Goal: Information Seeking & Learning: Learn about a topic

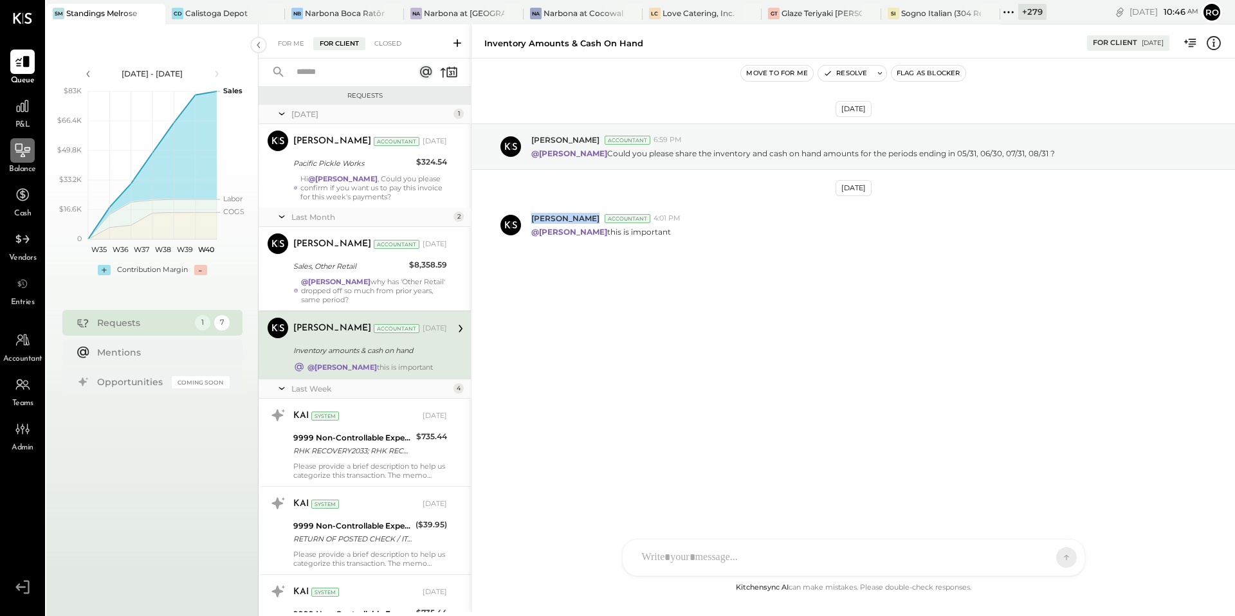
click at [25, 154] on icon at bounding box center [22, 150] width 17 height 17
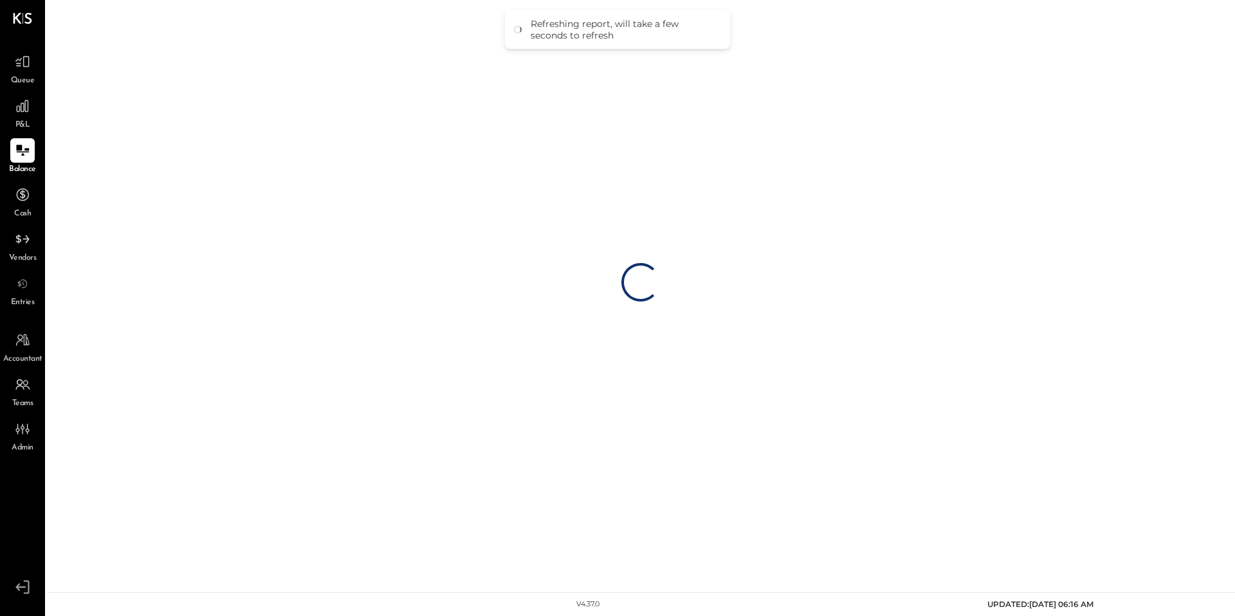
click at [225, 43] on div "Loading…" at bounding box center [640, 282] width 1189 height 565
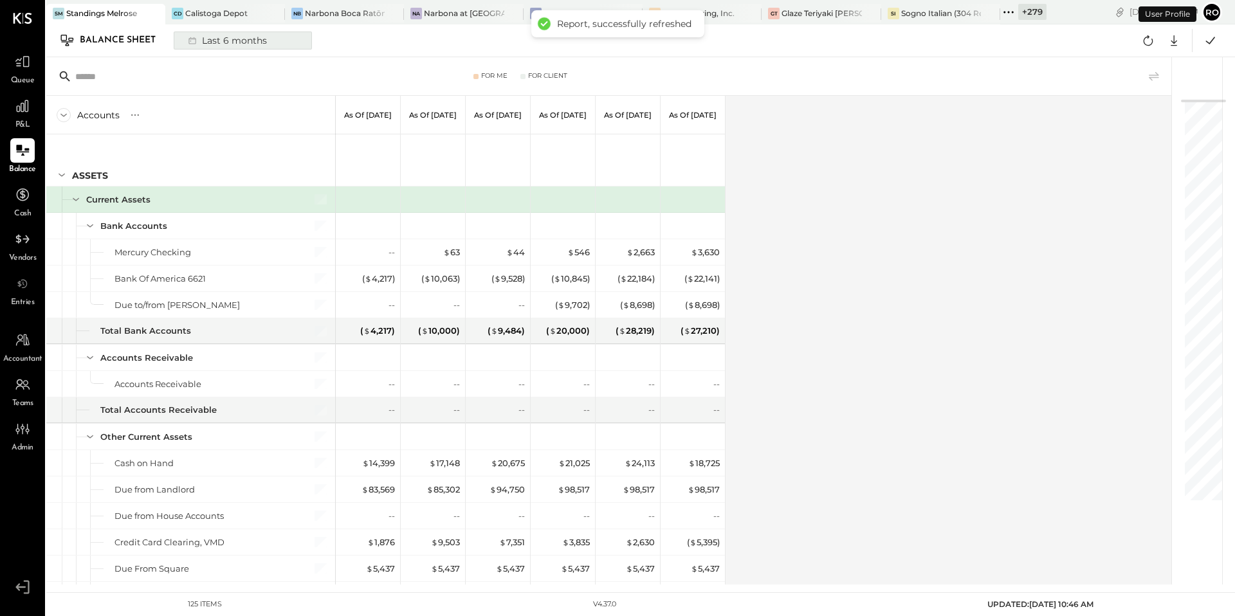
click at [244, 47] on div "Last 6 months" at bounding box center [226, 40] width 91 height 17
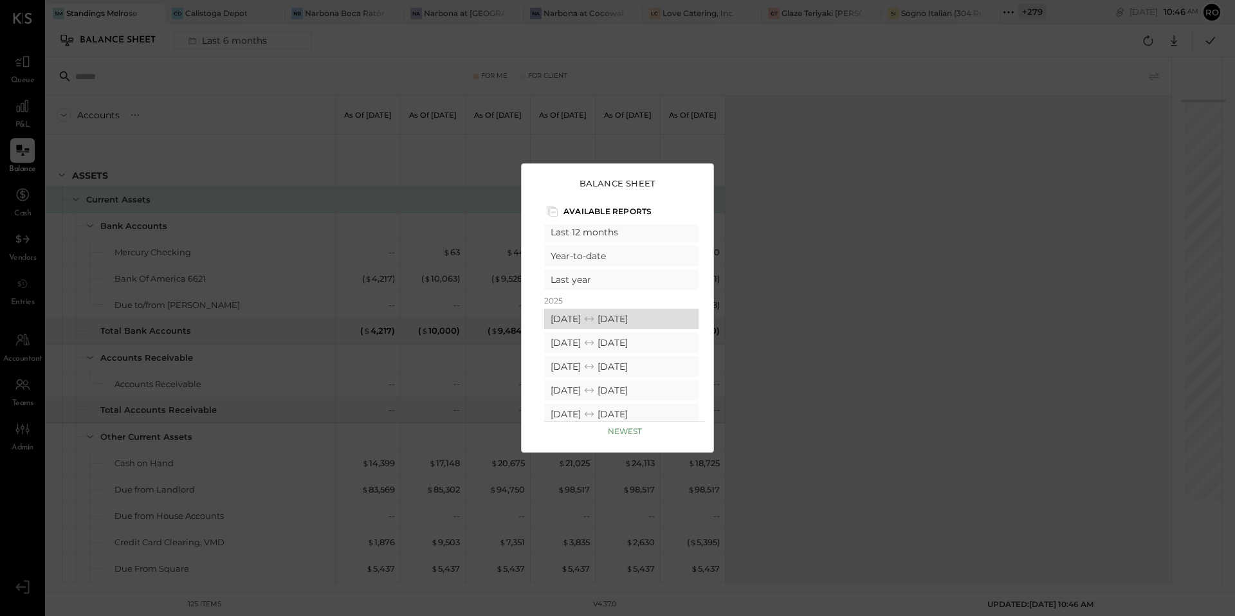
scroll to position [43, 0]
click at [804, 133] on div "Balance Sheet Available Reports Custom Last 6 months Last 12 months Year-to-dat…" at bounding box center [617, 308] width 1235 height 616
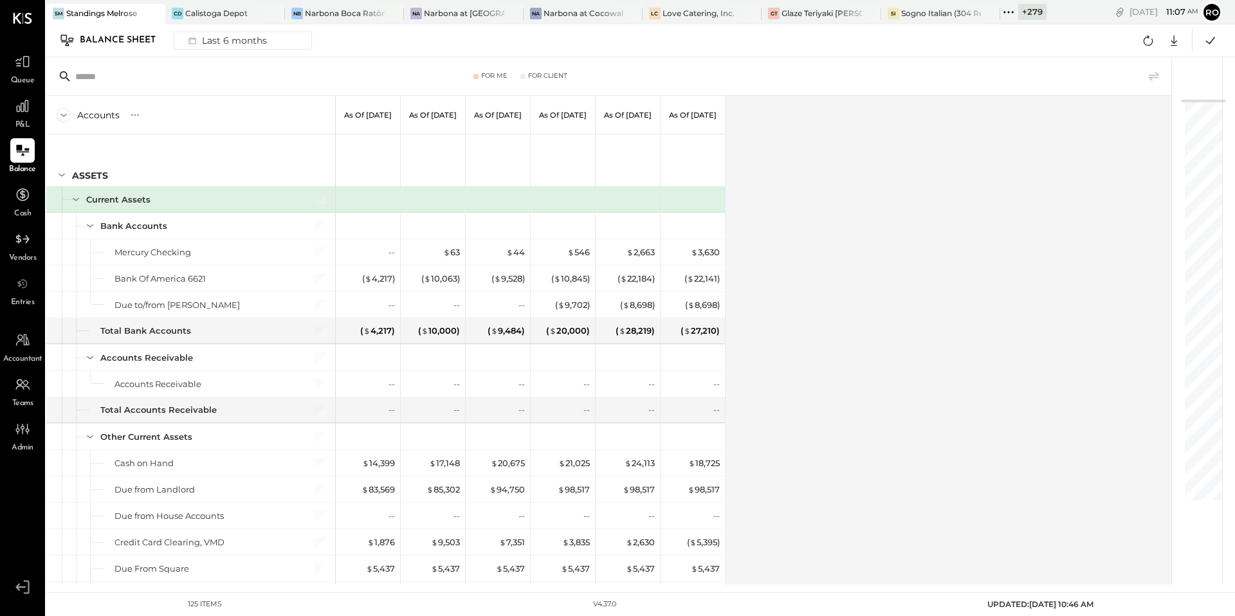
click at [1011, 14] on icon at bounding box center [1008, 12] width 17 height 17
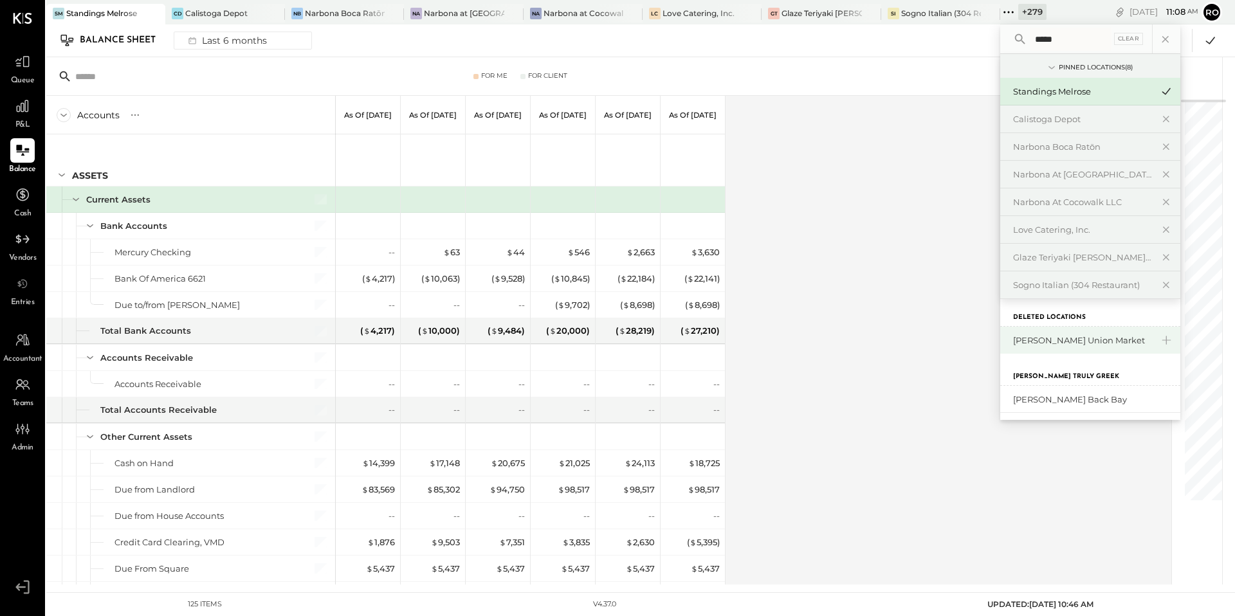
scroll to position [0, 0]
type input "*****"
click at [224, 39] on div "Last 6 months" at bounding box center [226, 40] width 91 height 17
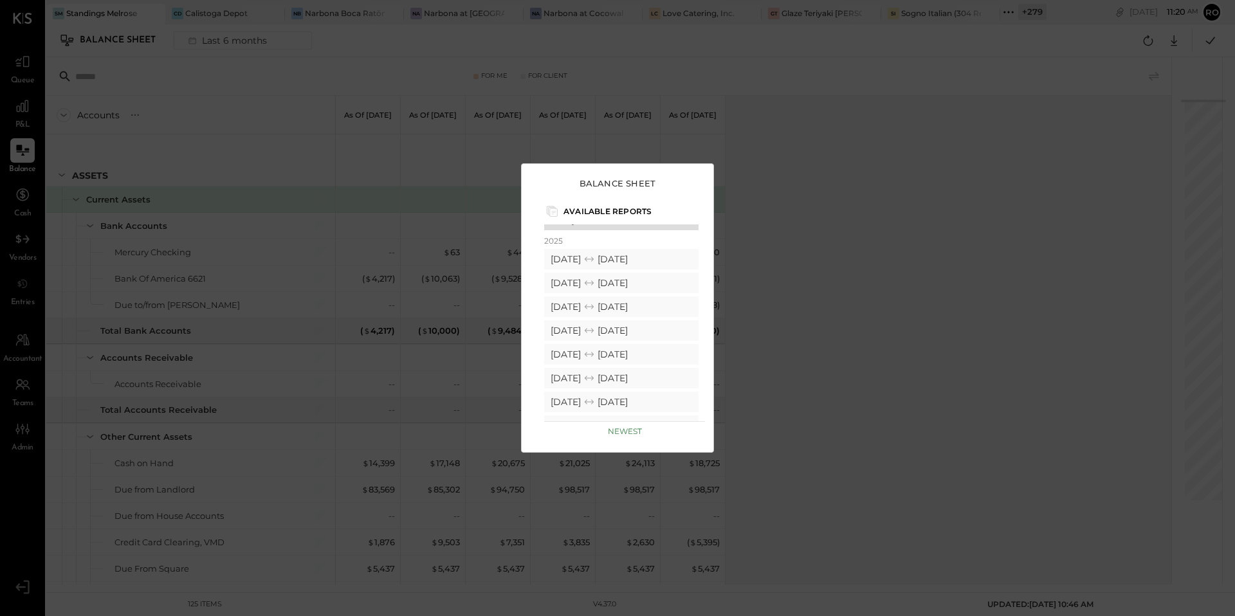
scroll to position [105, 0]
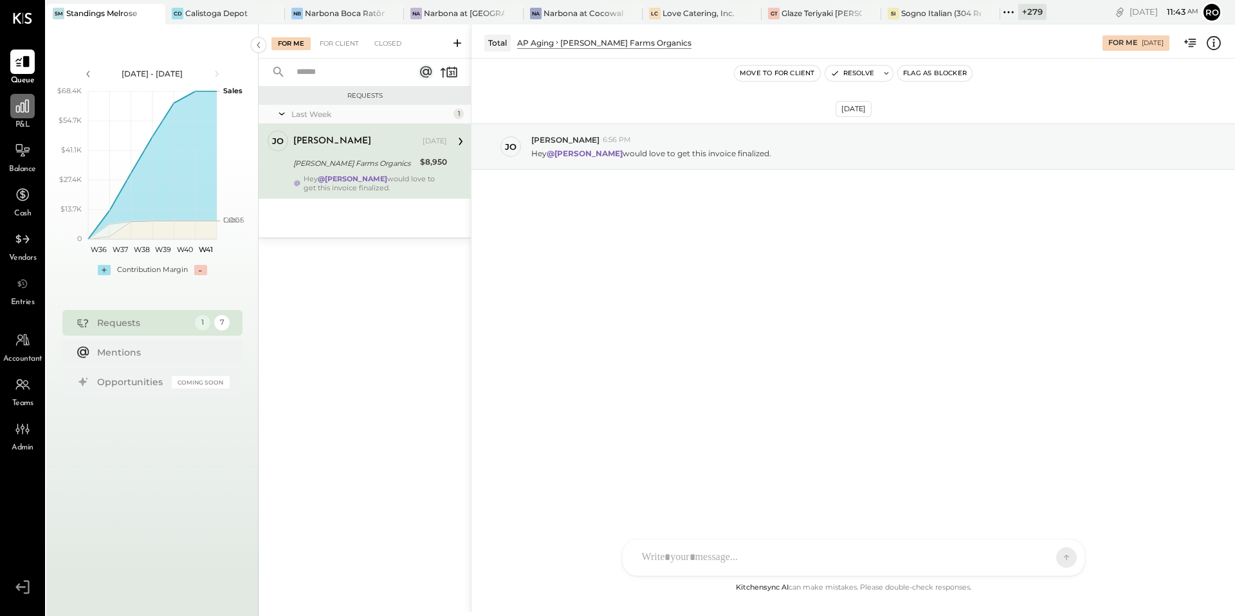
click at [23, 117] on div at bounding box center [22, 106] width 24 height 24
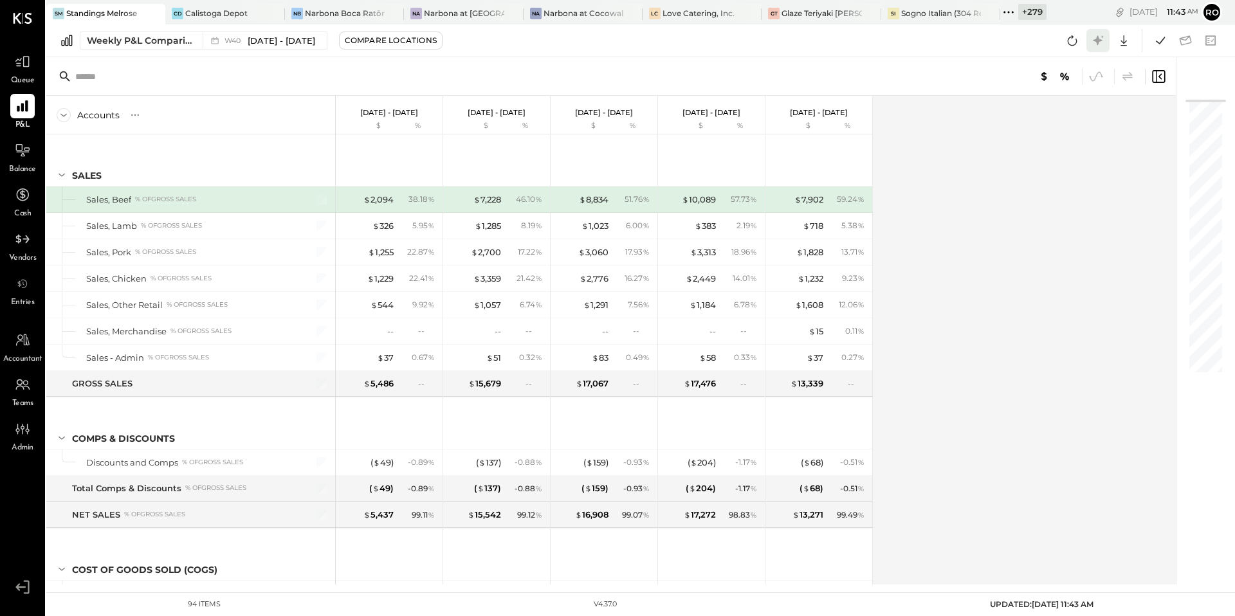
click at [1095, 44] on icon at bounding box center [1098, 40] width 17 height 17
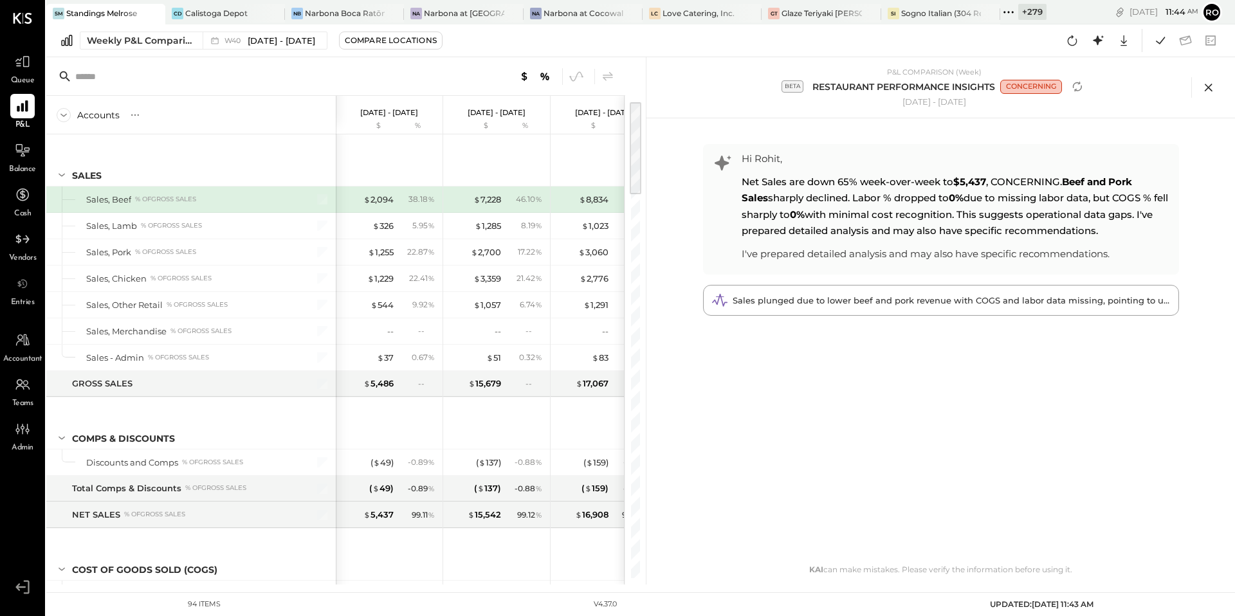
click at [1210, 87] on icon at bounding box center [1208, 87] width 19 height 19
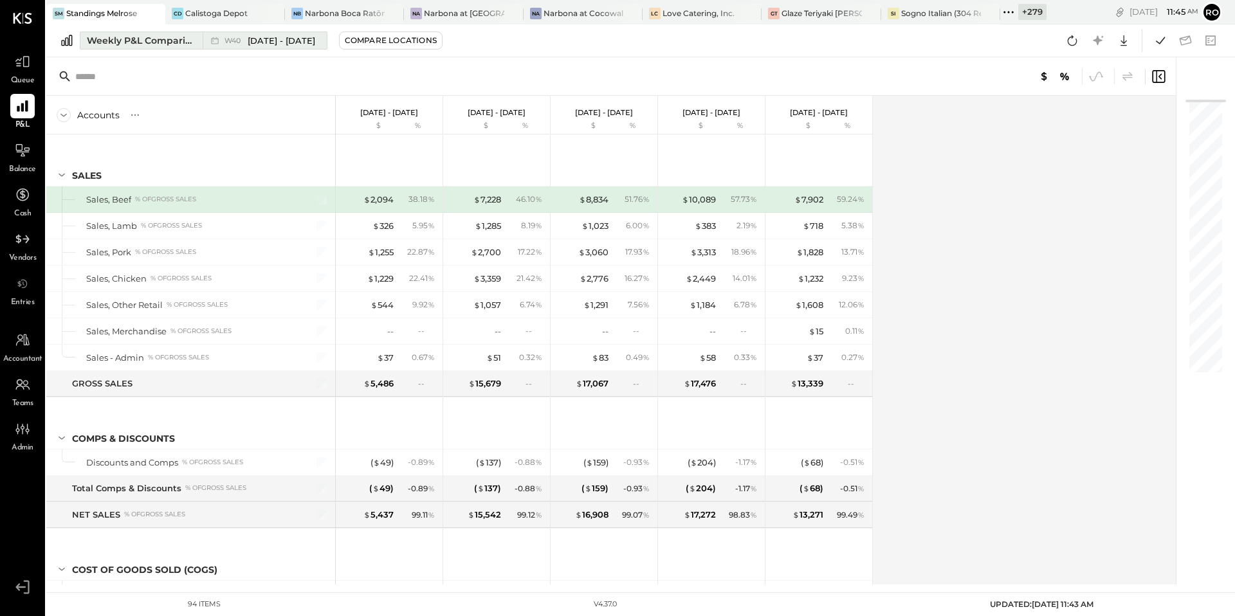
click at [138, 41] on div "Weekly P&L Comparison" at bounding box center [141, 40] width 108 height 13
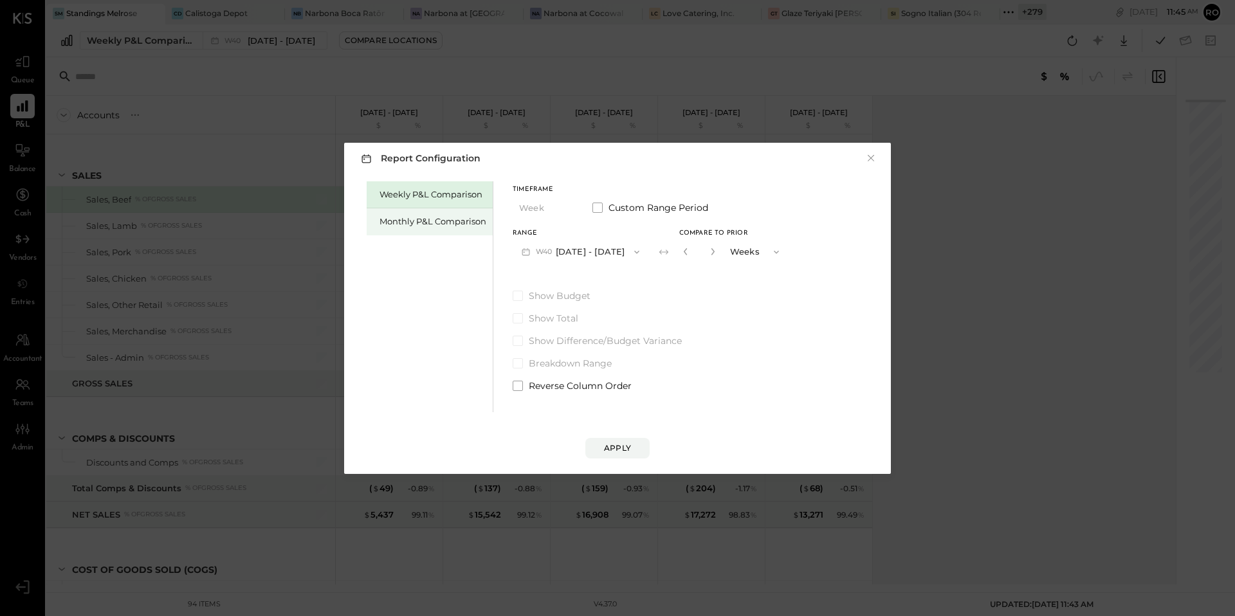
click at [415, 228] on div "Monthly P&L Comparison" at bounding box center [430, 221] width 126 height 27
click at [669, 257] on div "Compare" at bounding box center [687, 254] width 42 height 11
click at [707, 252] on icon "button" at bounding box center [711, 252] width 8 height 8
type input "*"
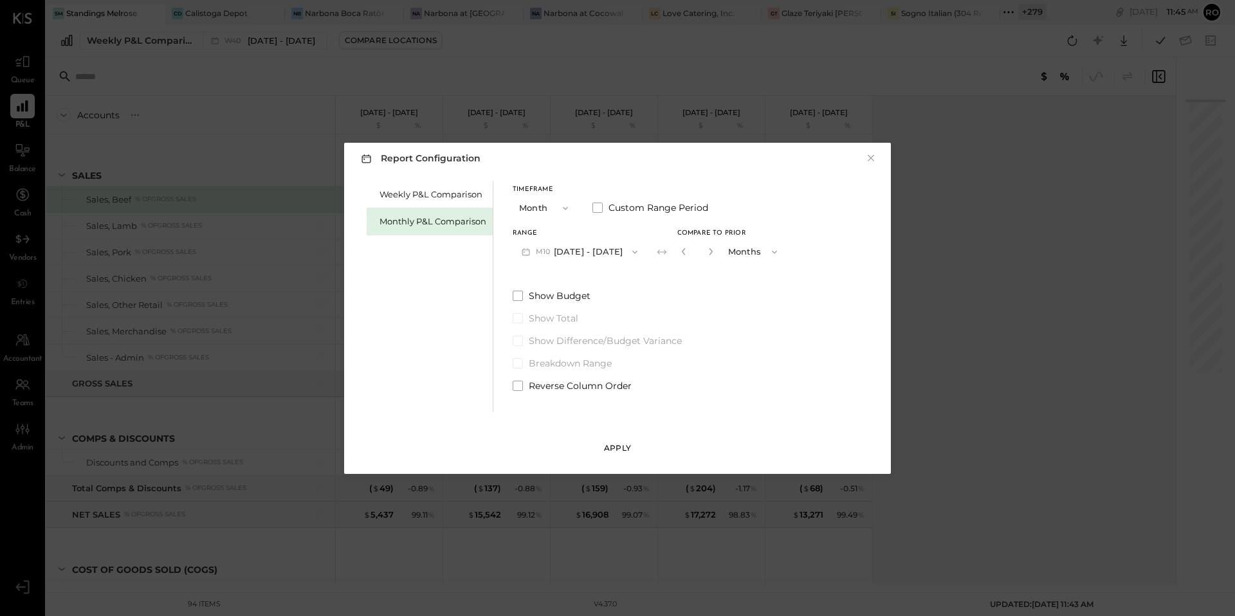
click at [625, 450] on div "Apply" at bounding box center [617, 448] width 27 height 11
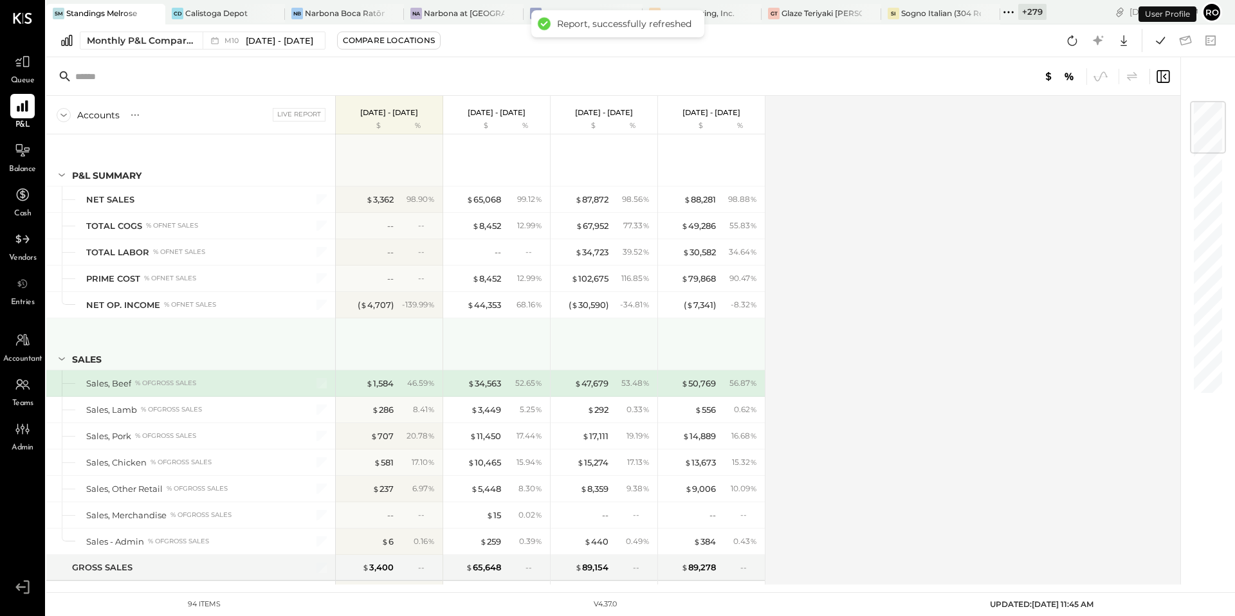
scroll to position [11, 0]
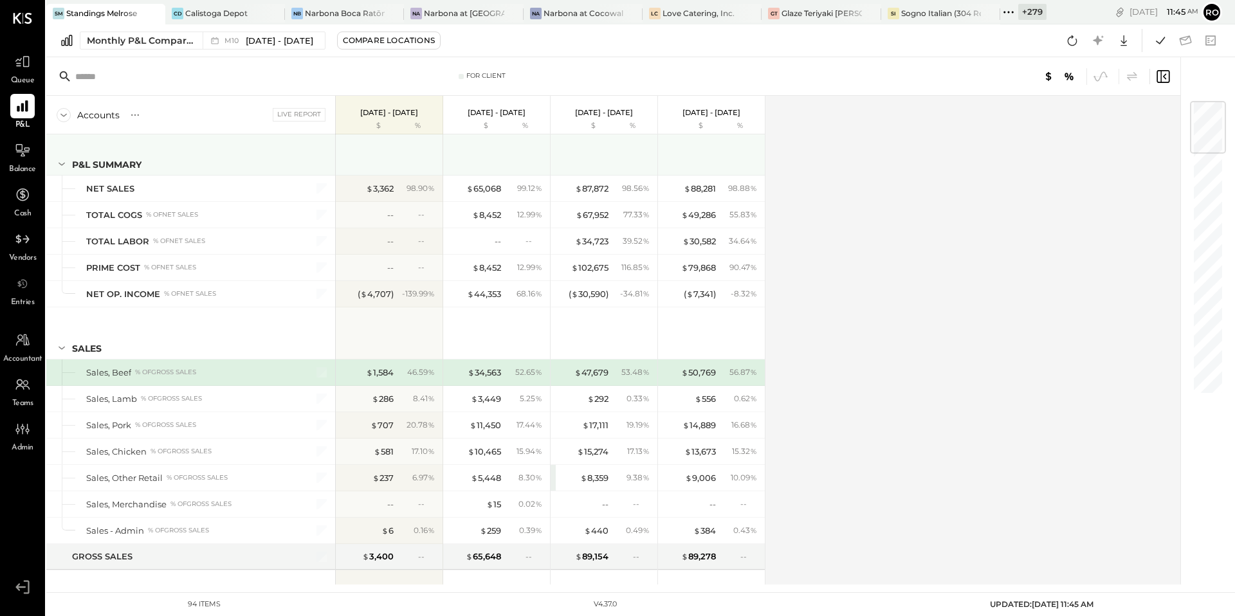
click at [62, 163] on icon at bounding box center [62, 164] width 14 height 14
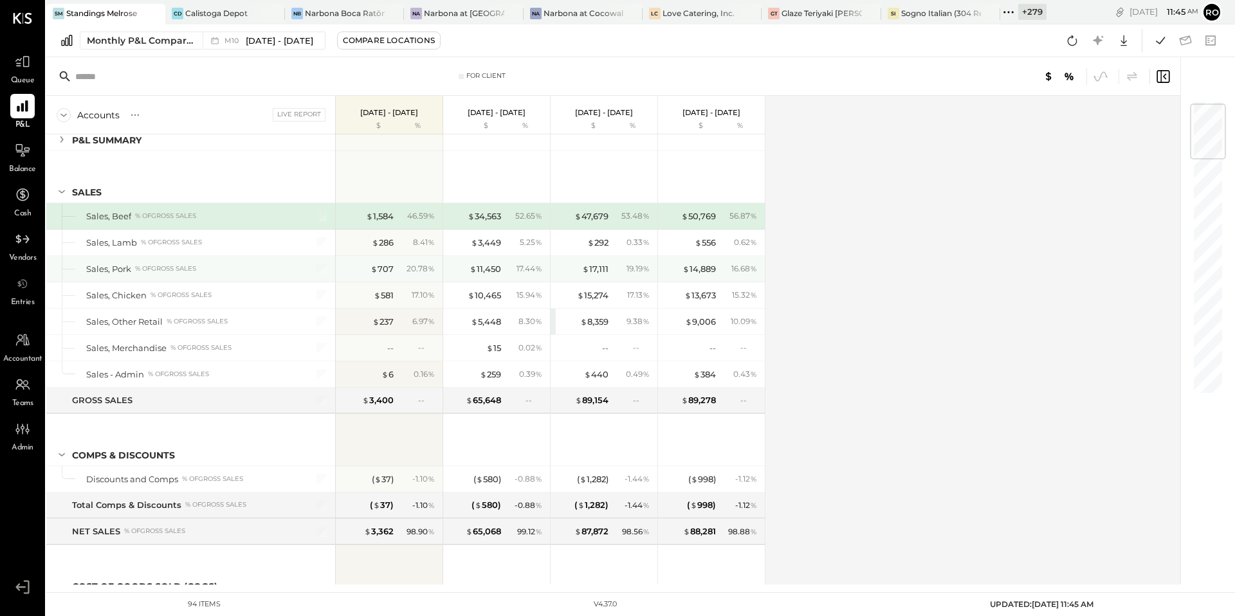
scroll to position [28, 0]
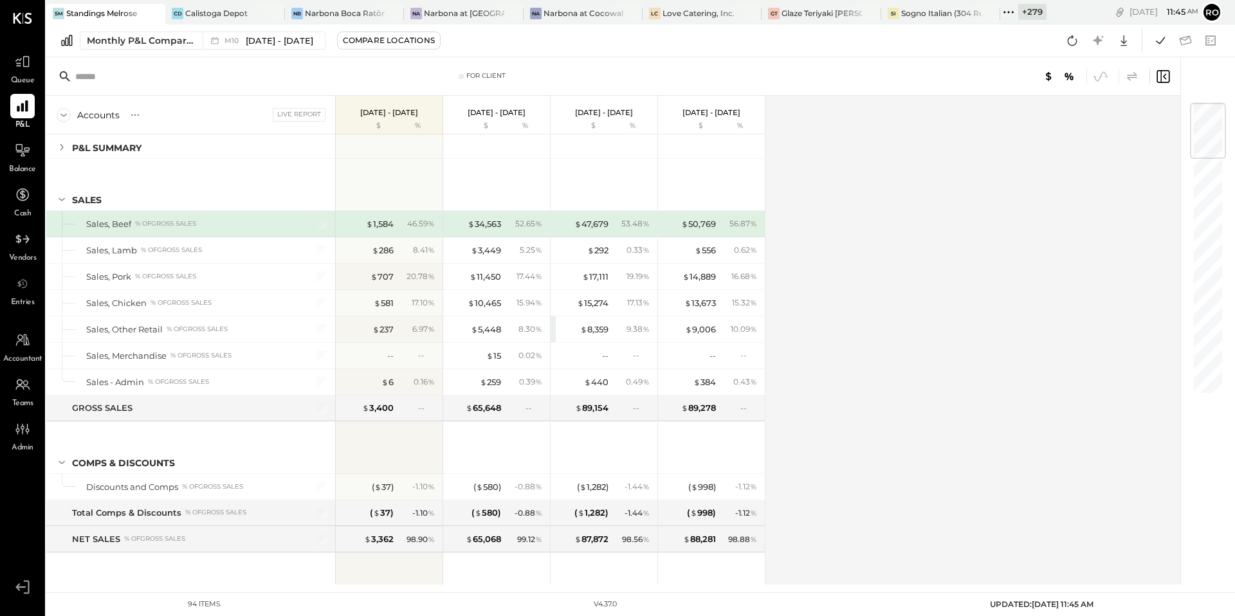
click at [1132, 72] on icon at bounding box center [1132, 76] width 15 height 15
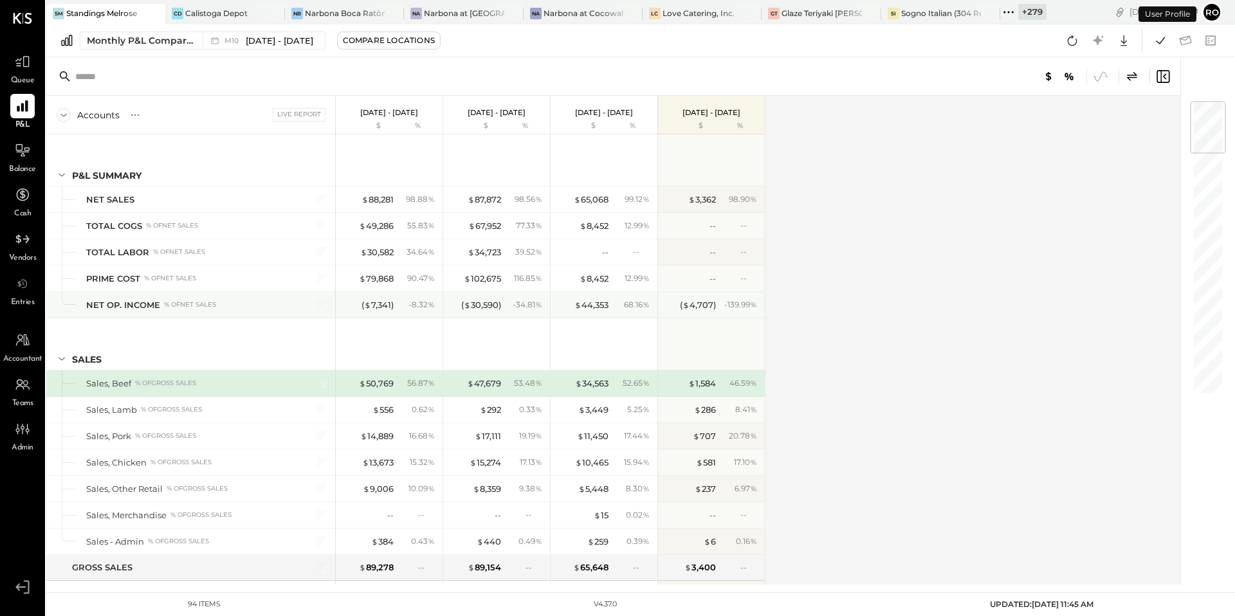
scroll to position [11, 0]
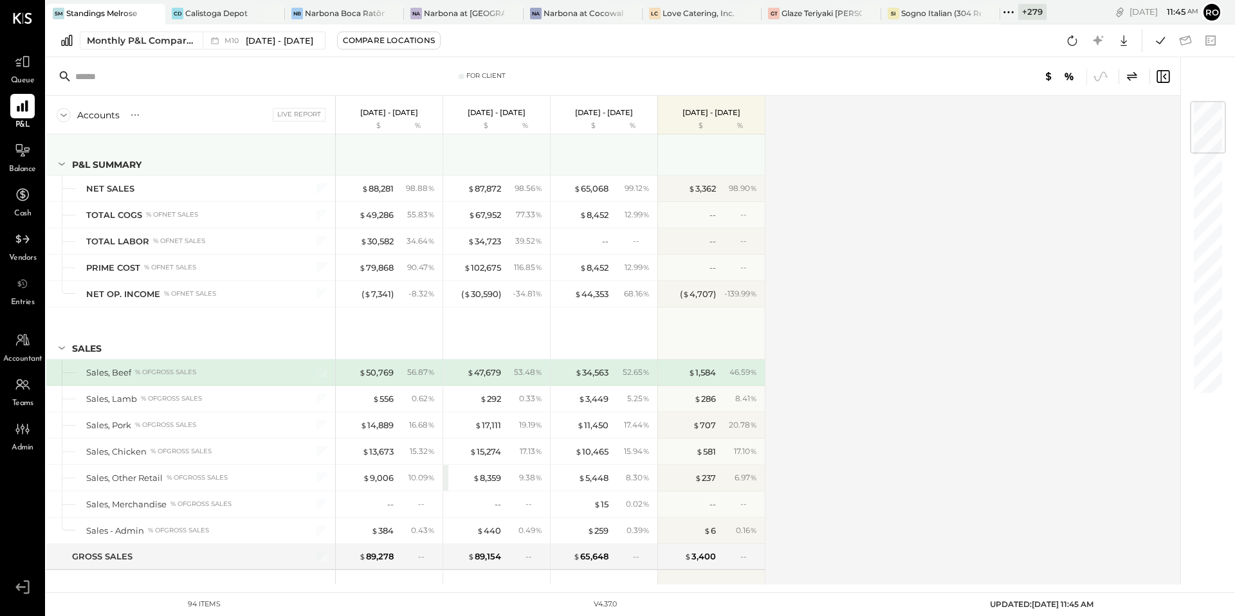
click at [64, 161] on icon at bounding box center [62, 164] width 14 height 14
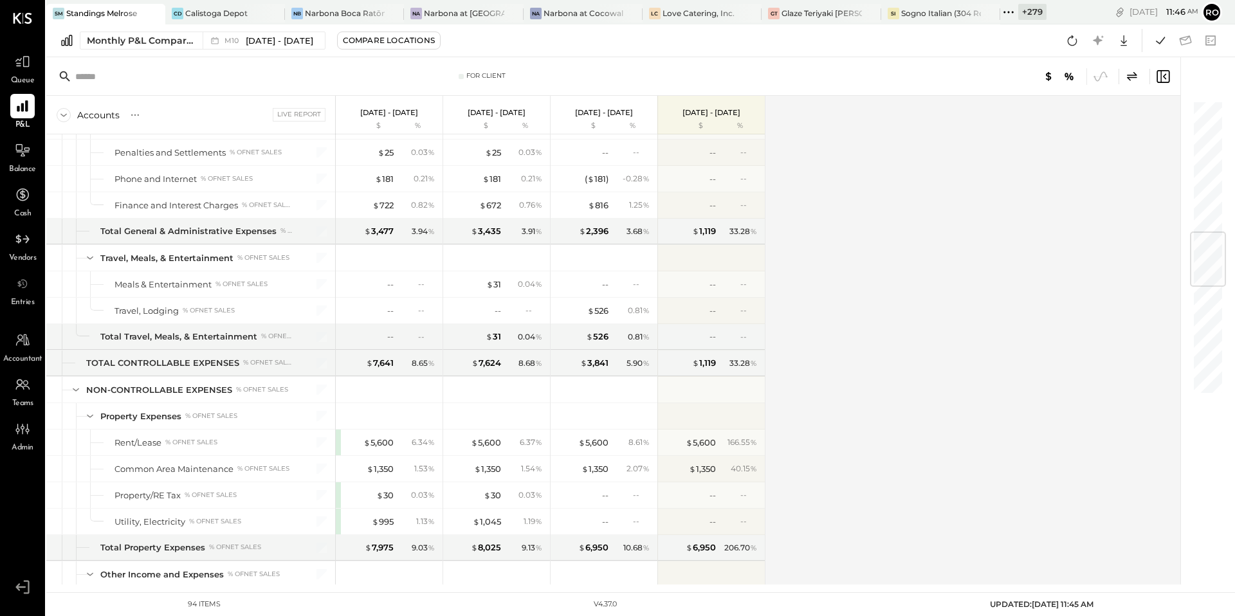
scroll to position [1925, 0]
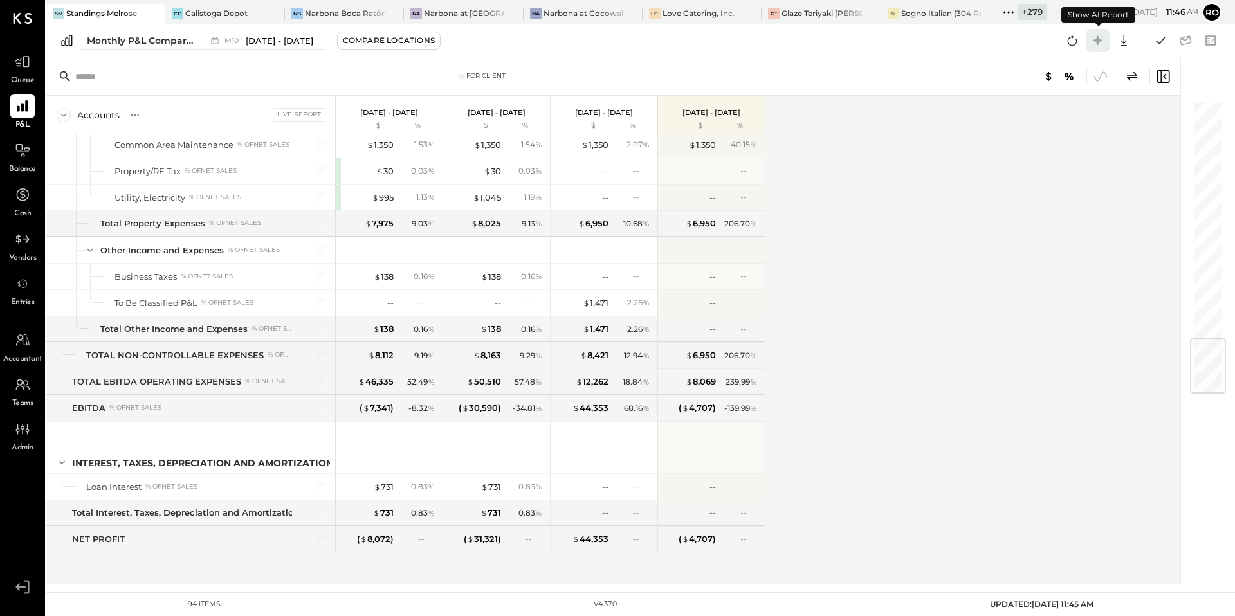
click at [1098, 38] on icon at bounding box center [1098, 40] width 10 height 10
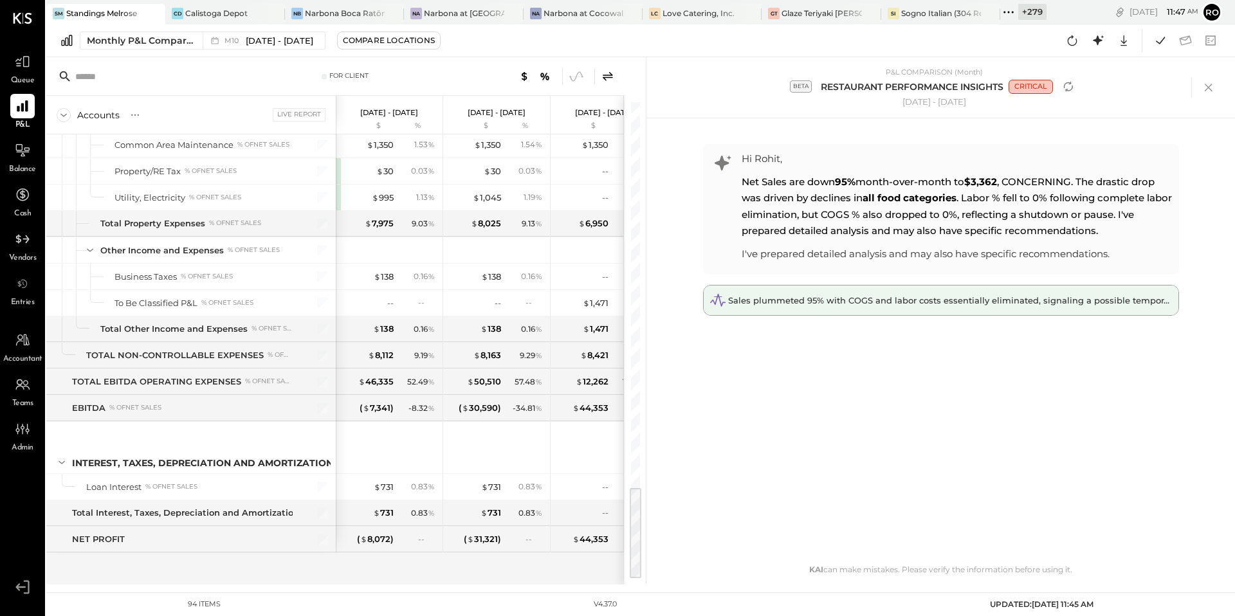
click at [865, 308] on div "Sales plummeted 95% with COGS and labor costs essentially eliminated, signaling…" at bounding box center [941, 301] width 475 height 30
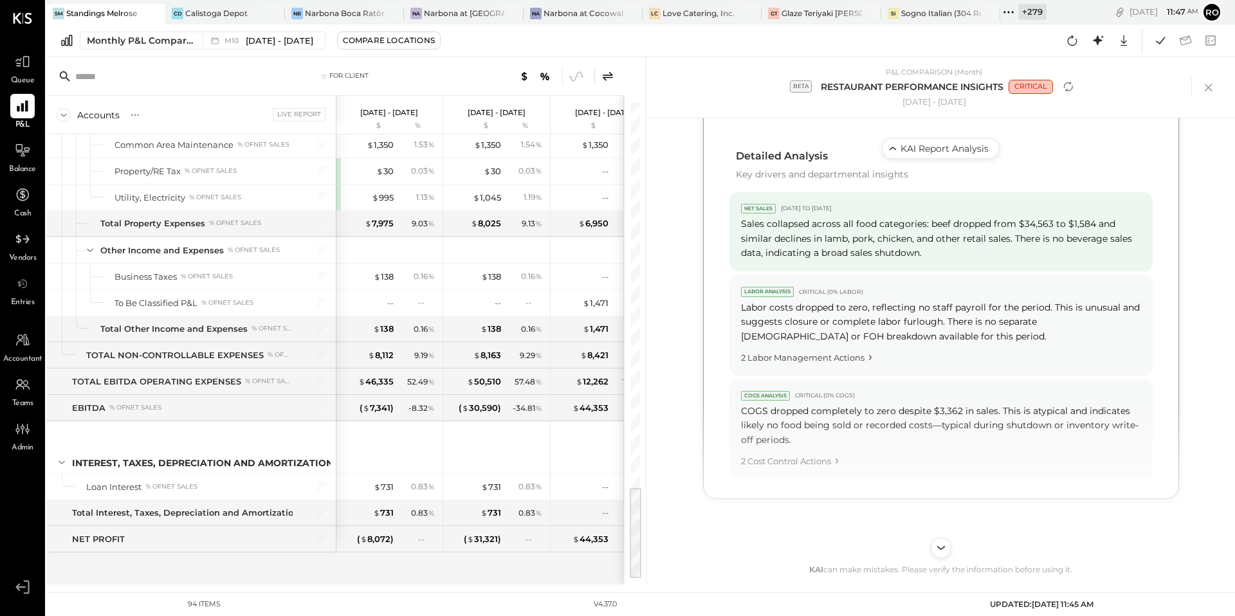
scroll to position [622, 0]
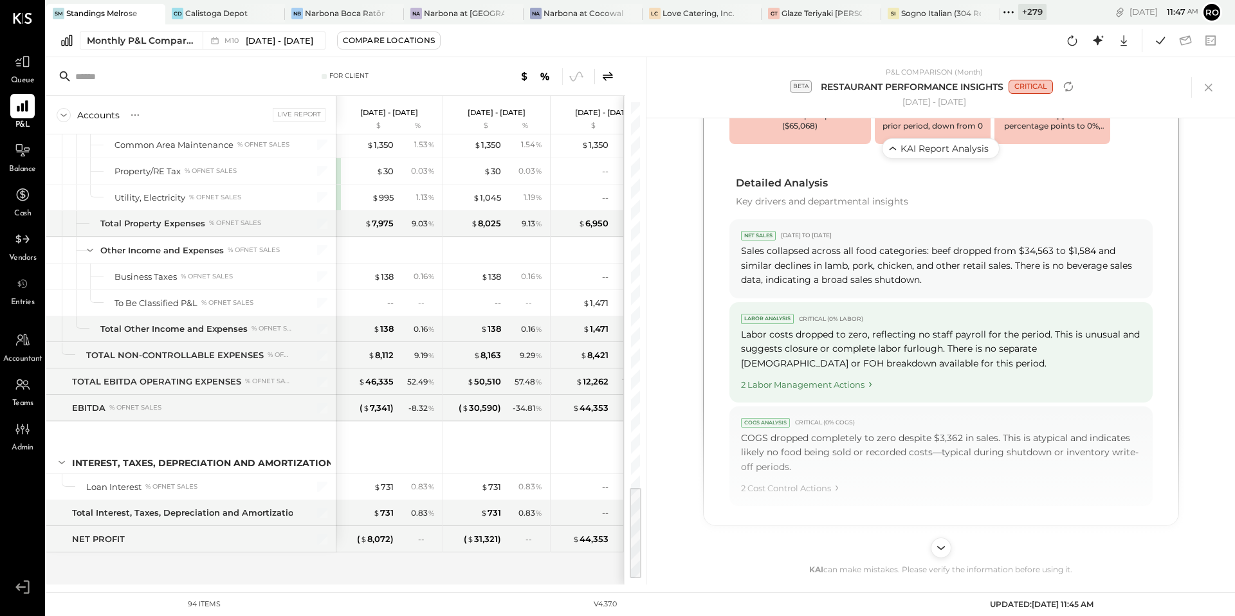
click at [842, 374] on div "2 Labor Management Actions" at bounding box center [941, 382] width 400 height 17
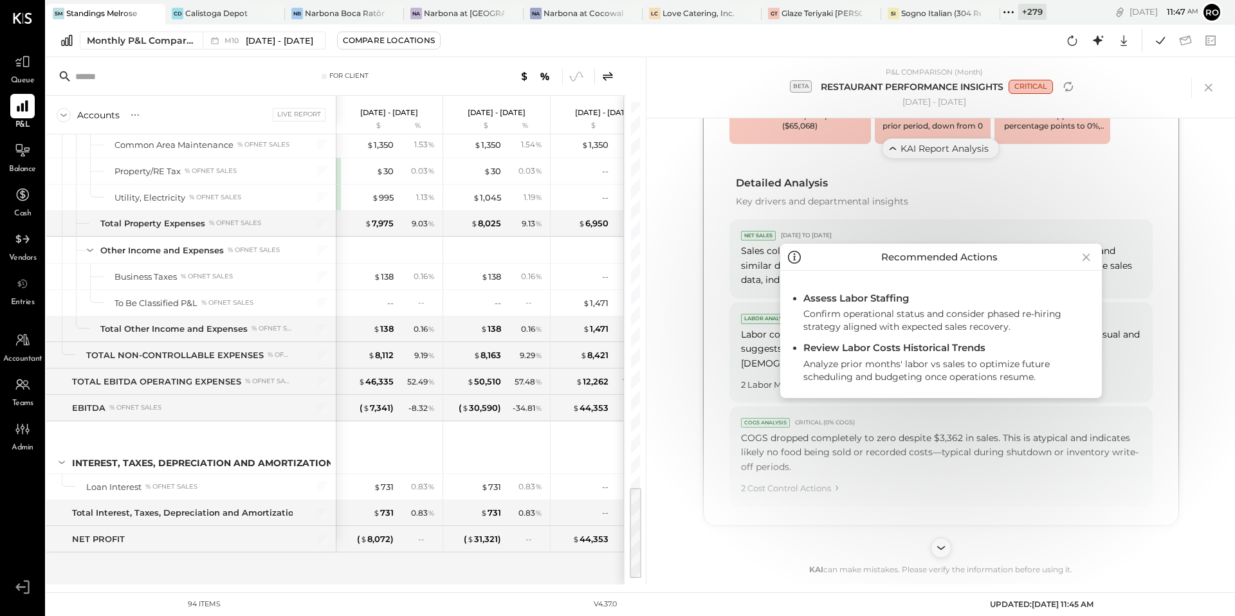
click at [1082, 255] on icon at bounding box center [1087, 257] width 18 height 21
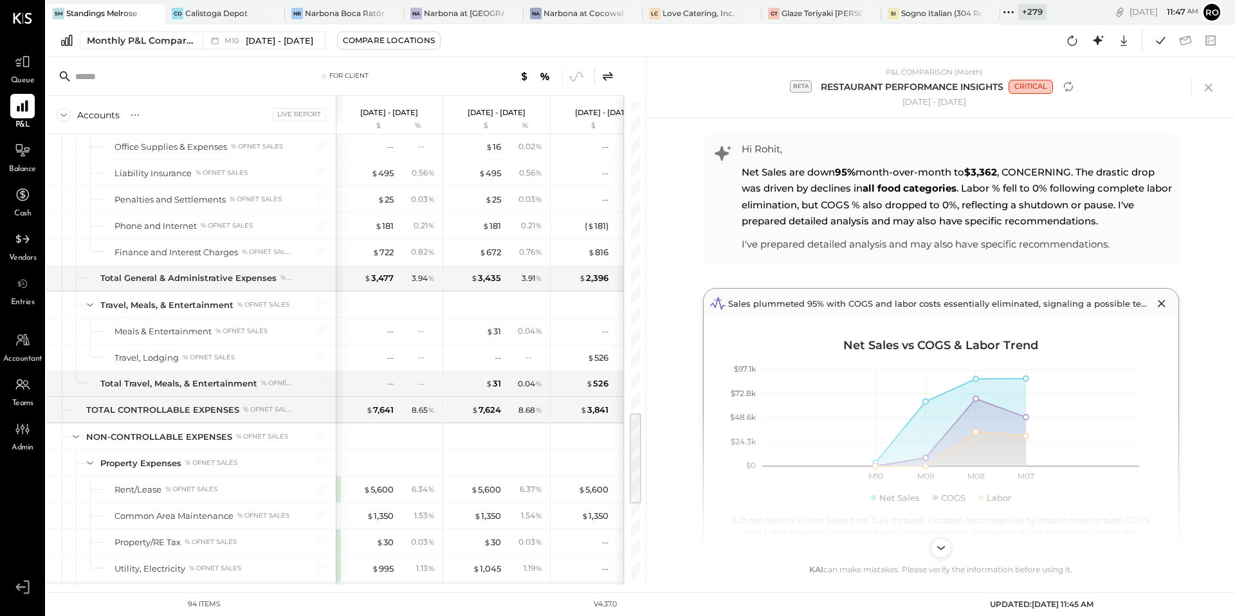
scroll to position [0, 0]
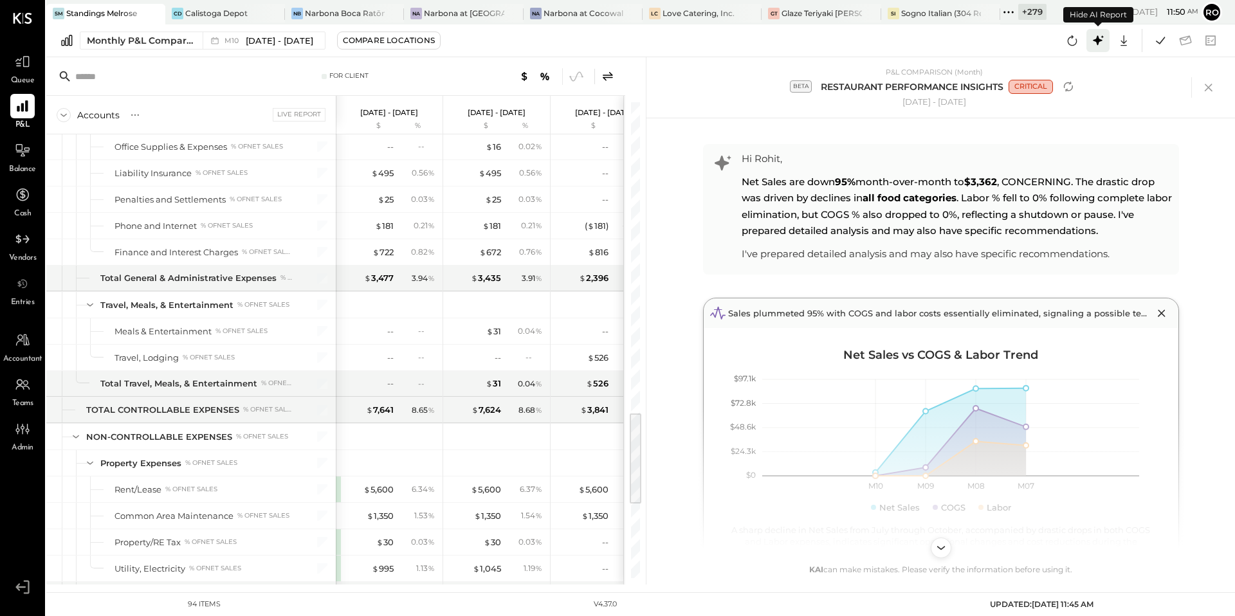
click at [1101, 42] on icon at bounding box center [1098, 40] width 17 height 17
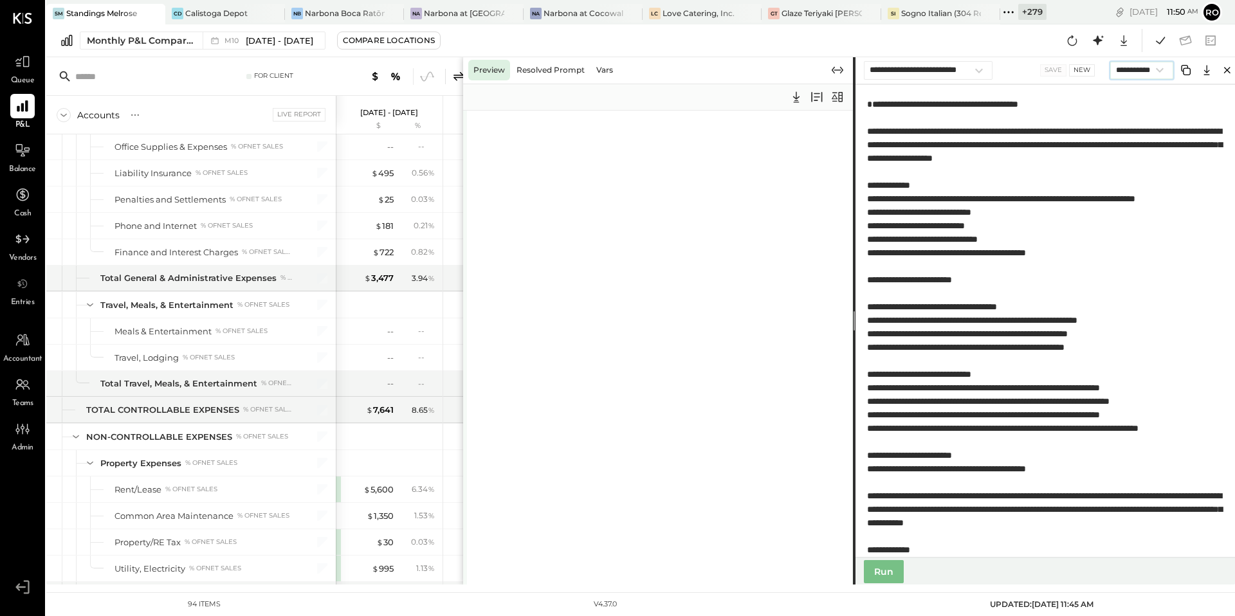
click at [1155, 74] on select "**********" at bounding box center [1141, 70] width 63 height 17
click at [982, 72] on select "**********" at bounding box center [928, 70] width 129 height 19
click at [1227, 69] on icon "Close" at bounding box center [1227, 69] width 15 height 15
